Goal: Information Seeking & Learning: Learn about a topic

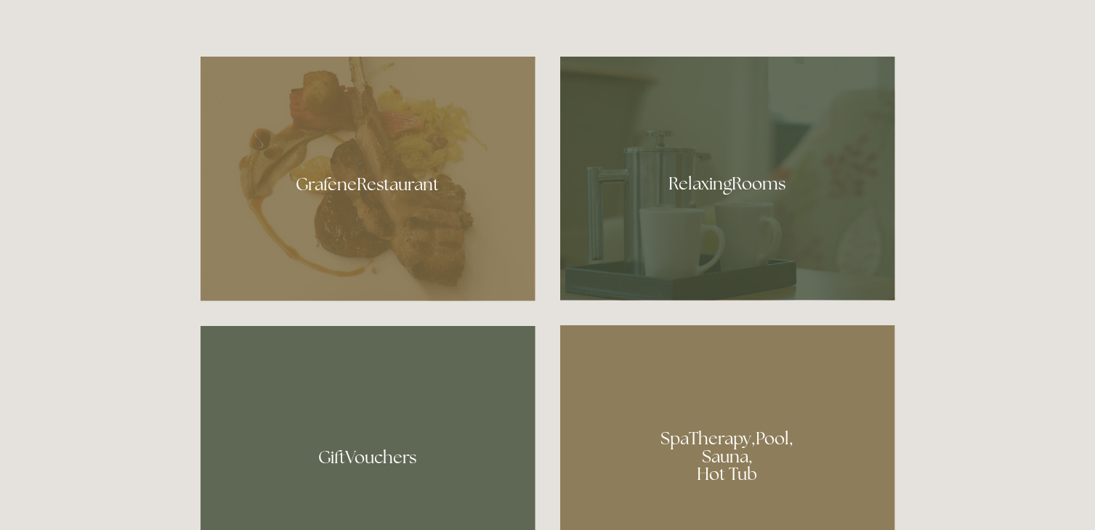
scroll to position [791, 0]
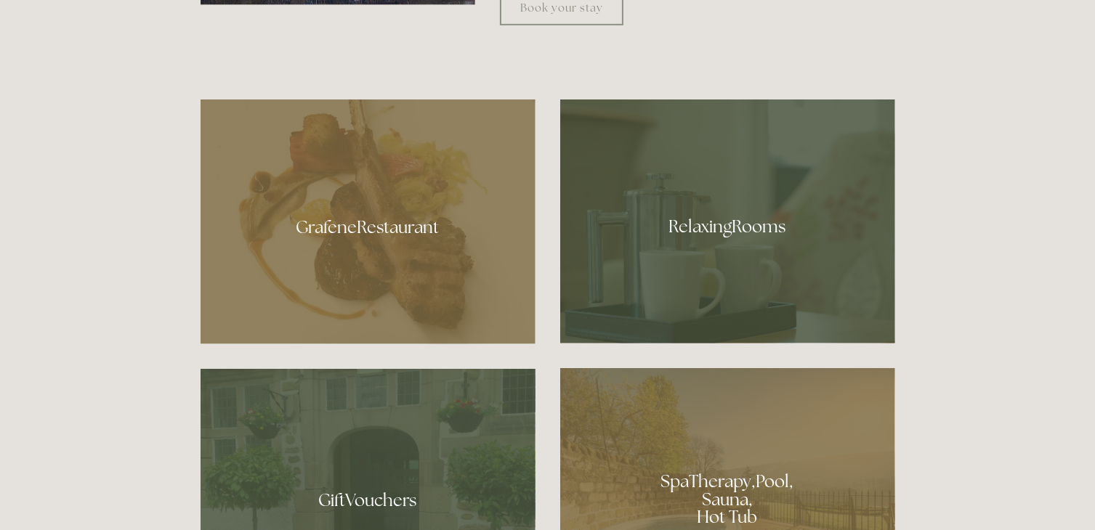
click at [349, 229] on div at bounding box center [368, 222] width 335 height 245
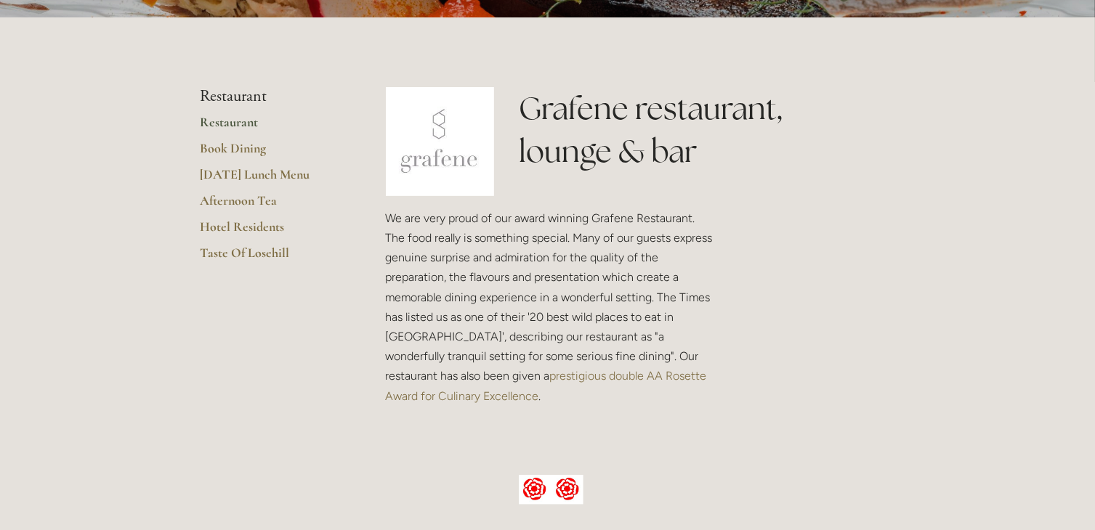
scroll to position [289, 0]
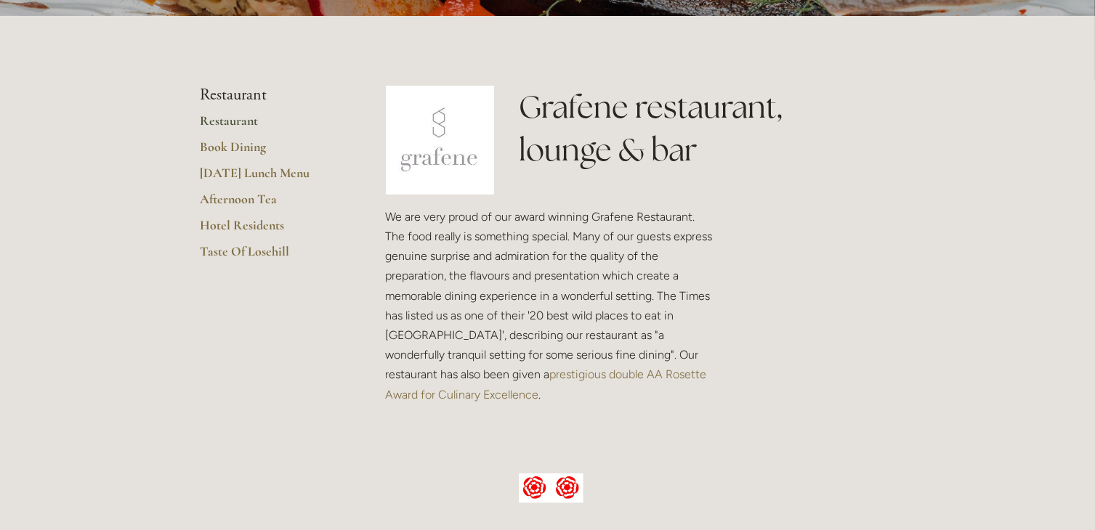
click at [233, 123] on link "Restaurant" at bounding box center [270, 126] width 139 height 26
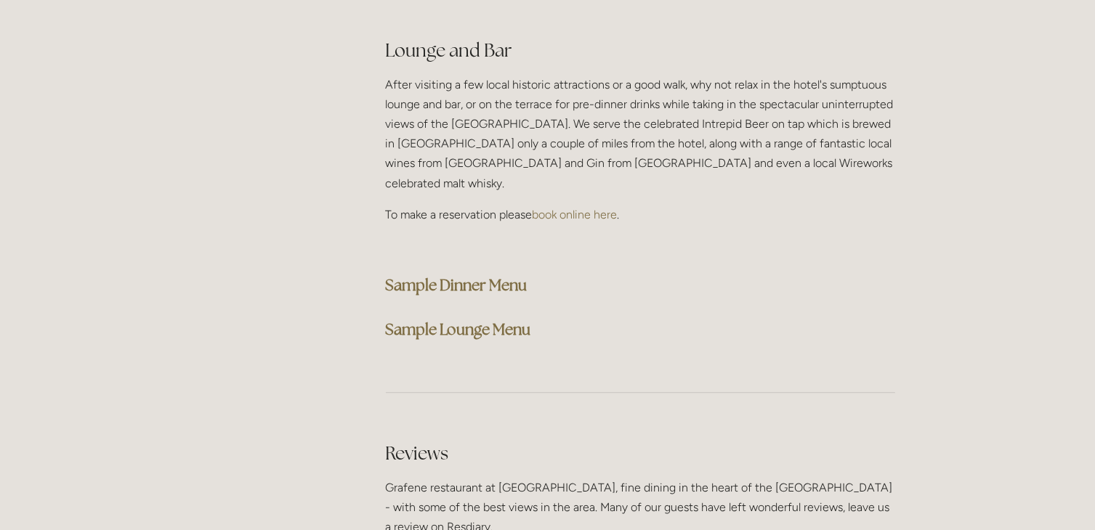
scroll to position [3680, 0]
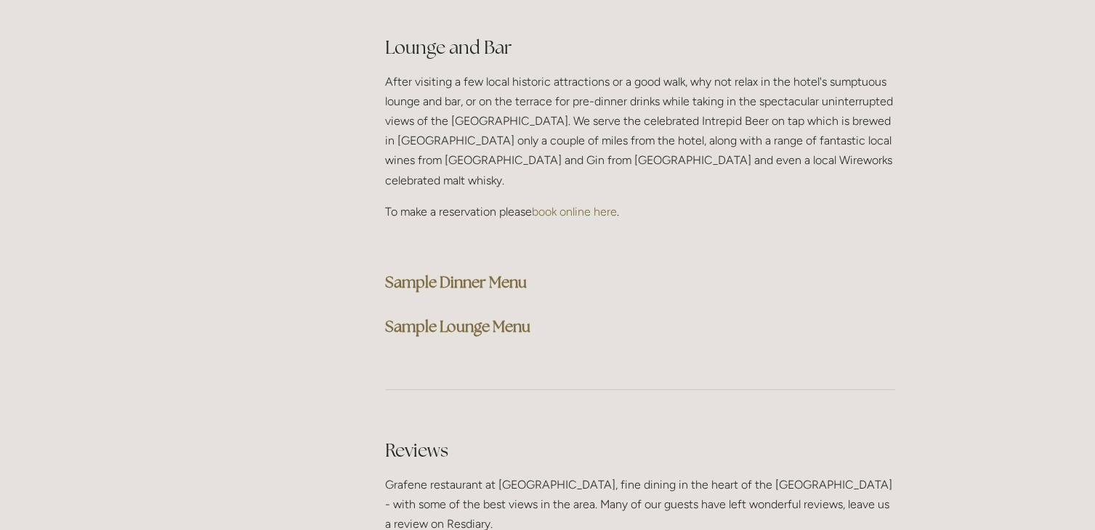
click at [456, 272] on strong "Sample Dinner Menu" at bounding box center [457, 282] width 142 height 20
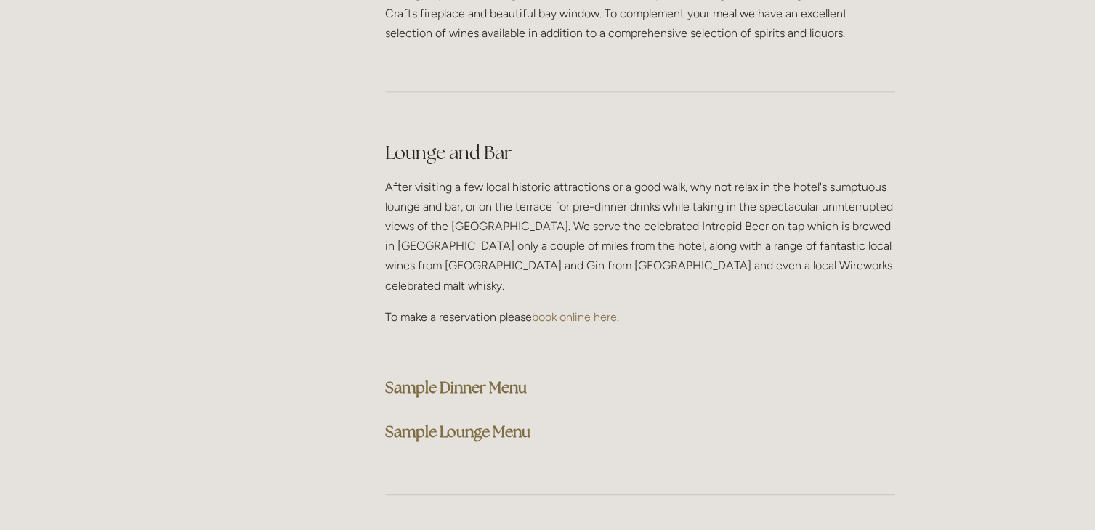
scroll to position [3574, 0]
click at [451, 423] on strong "Sample Lounge Menu" at bounding box center [458, 433] width 145 height 20
click at [469, 423] on strong "Sample Lounge Menu" at bounding box center [458, 433] width 145 height 20
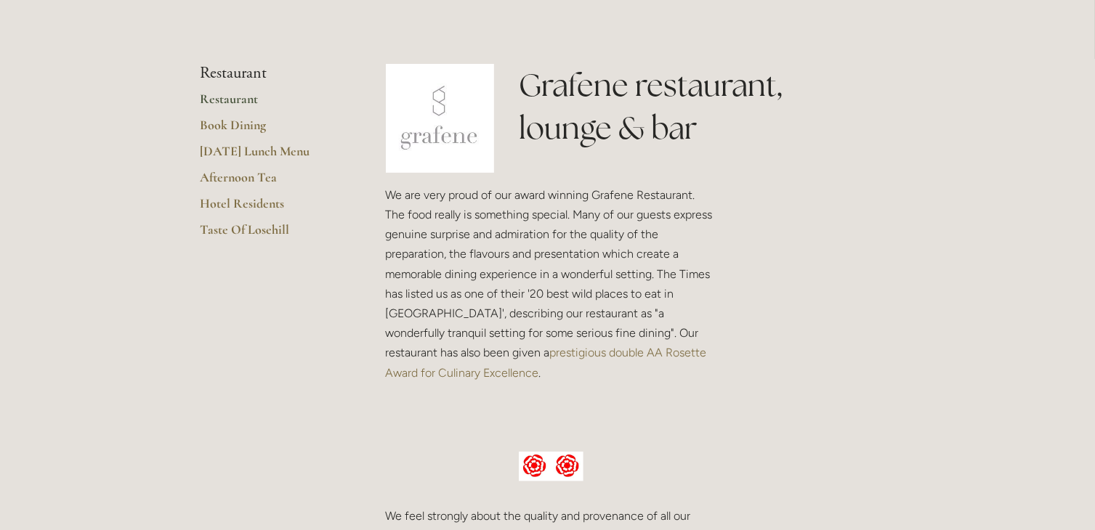
scroll to position [0, 0]
